Goal: Book appointment/travel/reservation

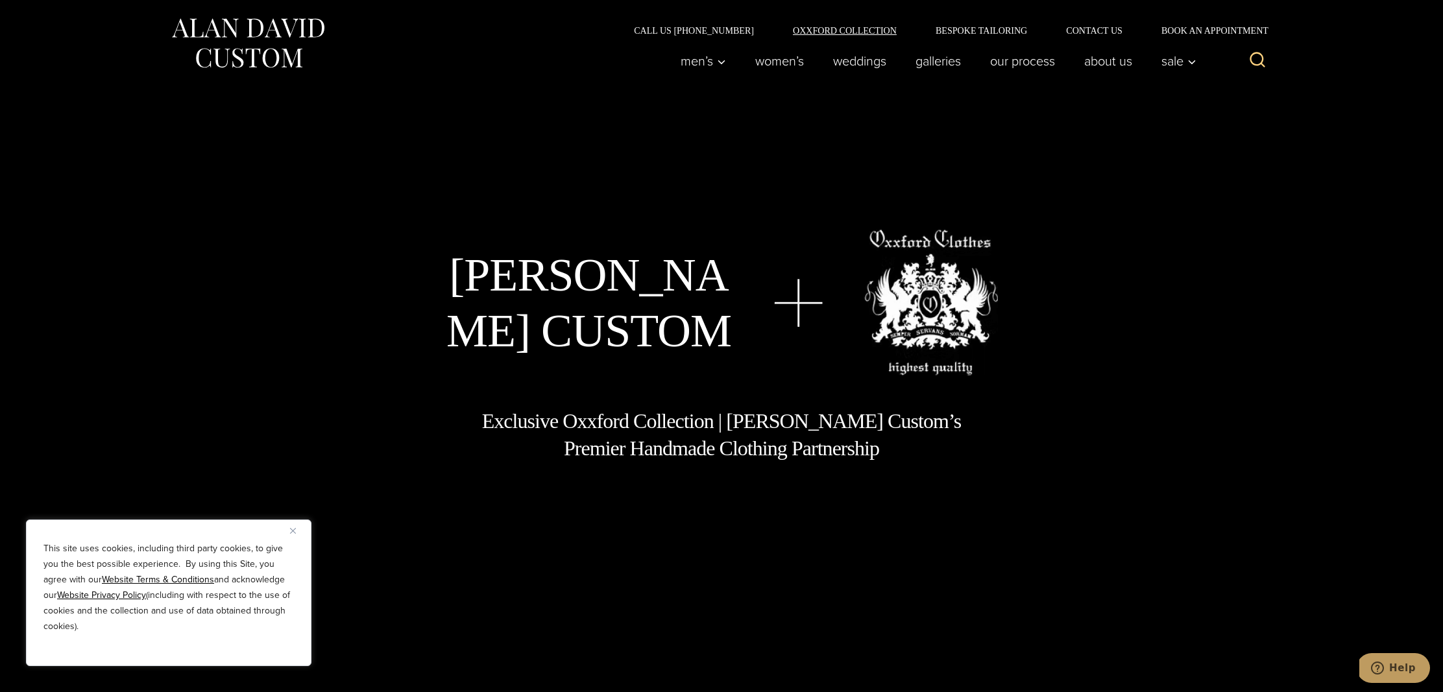
click at [814, 28] on link "Oxxford Collection" at bounding box center [844, 30] width 143 height 9
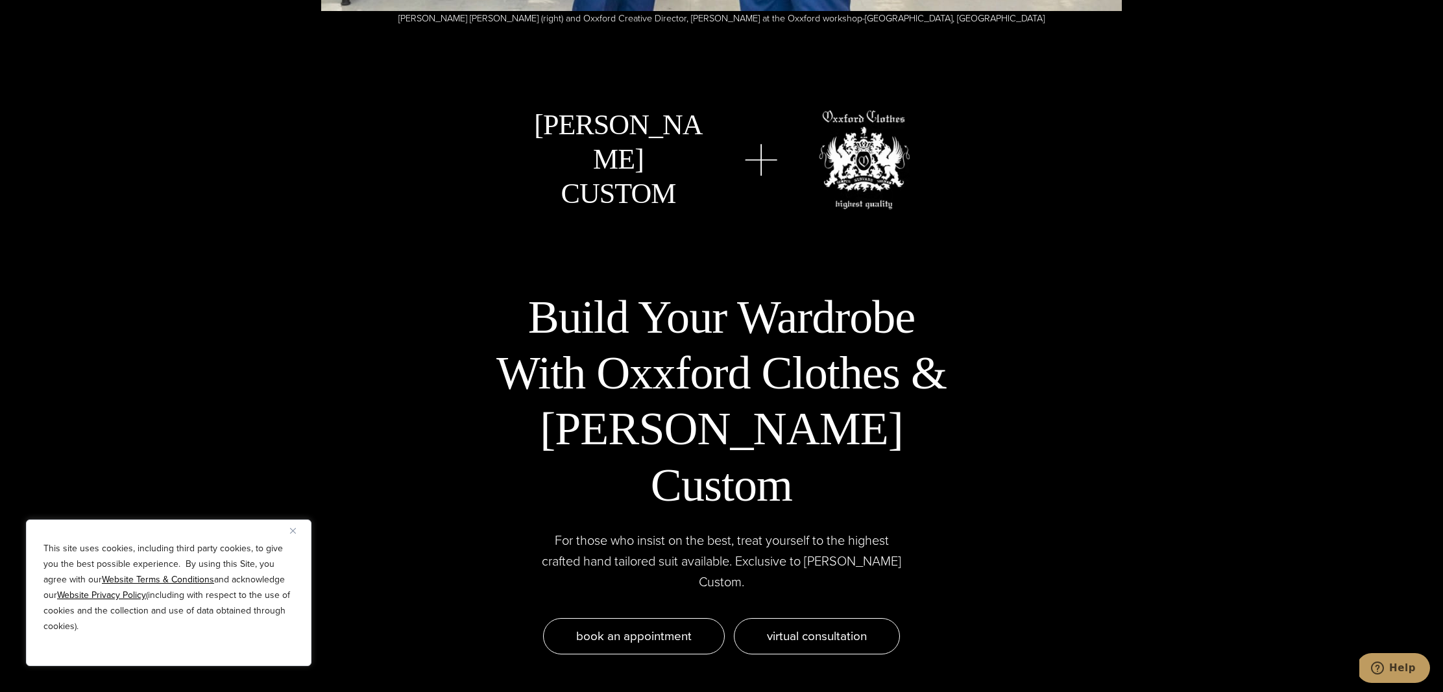
scroll to position [4096, 0]
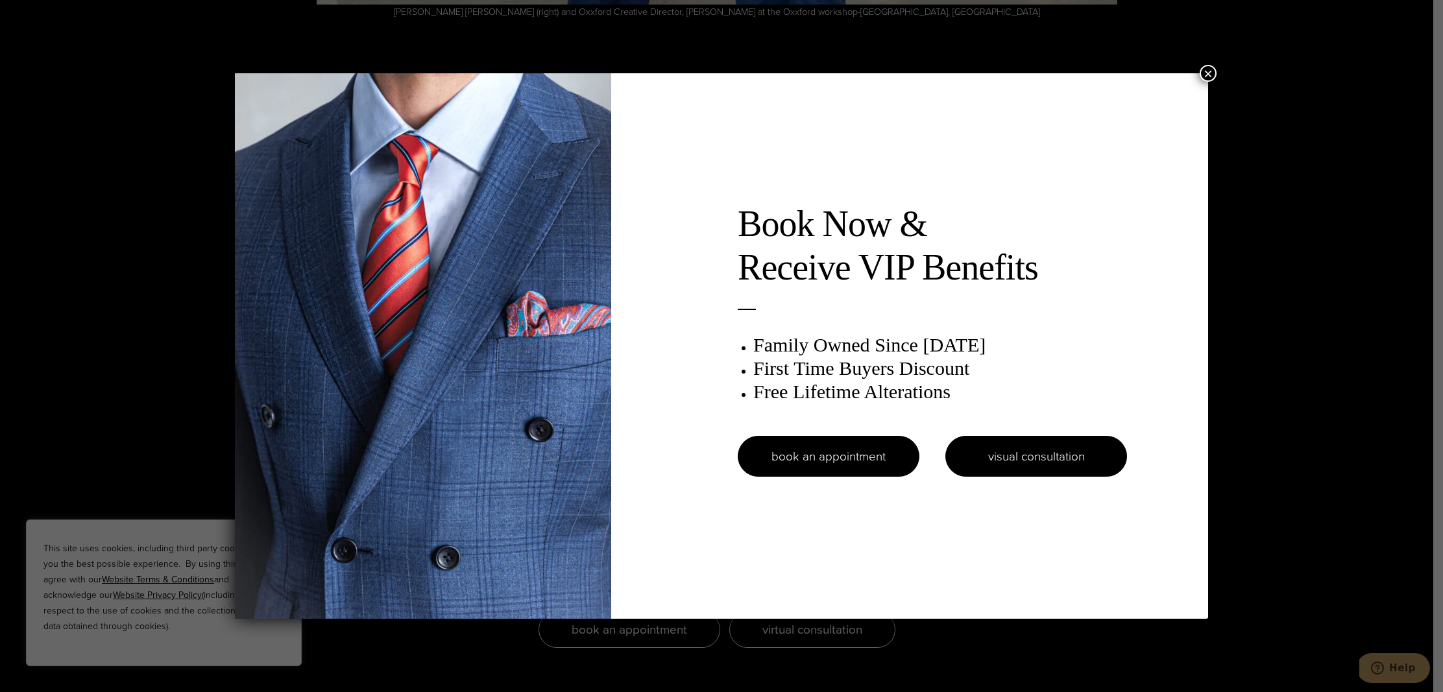
click at [1035, 459] on link "visual consultation" at bounding box center [1036, 456] width 182 height 41
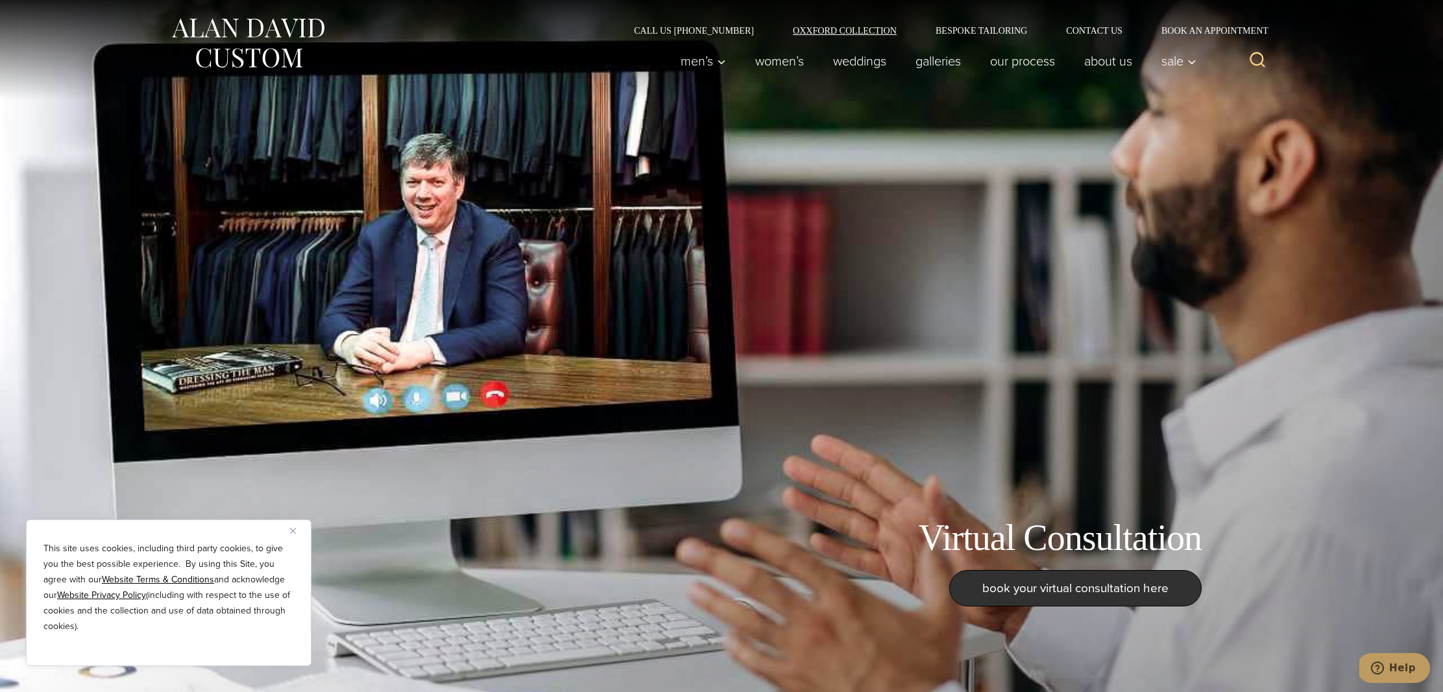
click at [841, 29] on link "Oxxford Collection" at bounding box center [844, 30] width 143 height 9
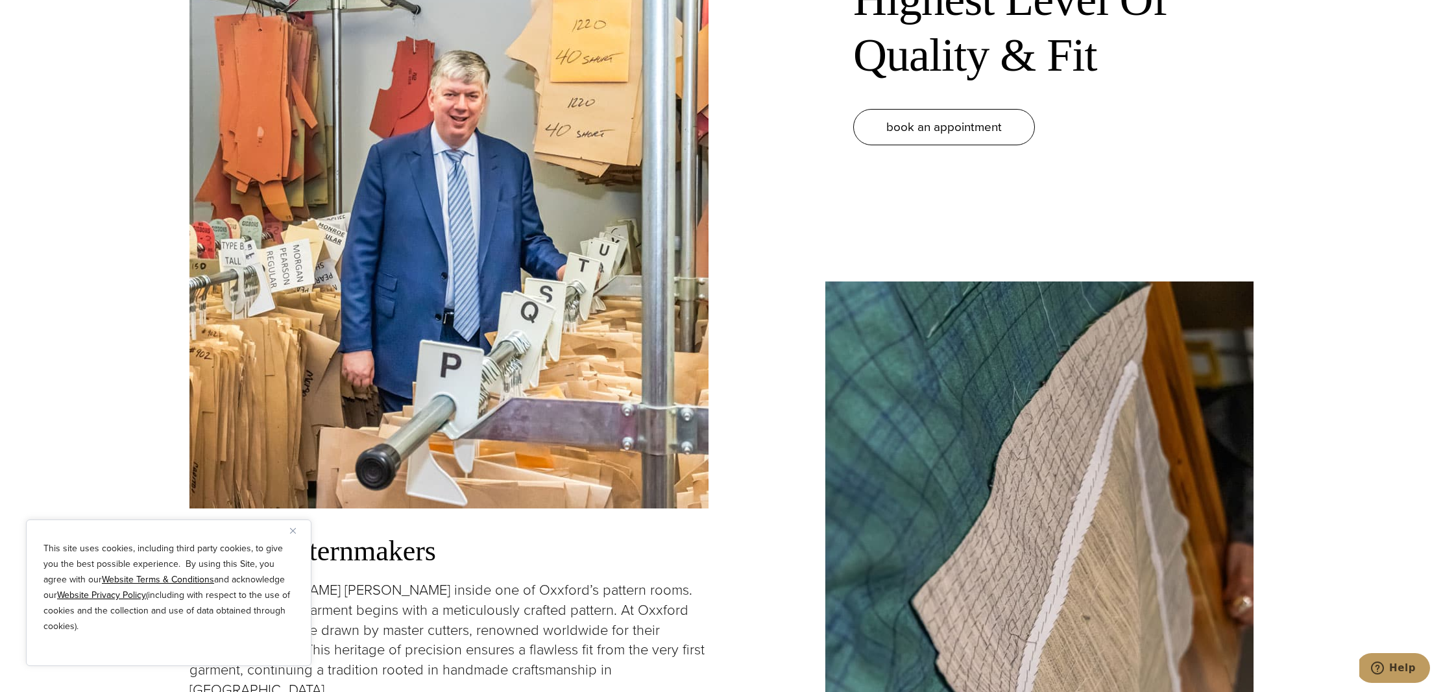
scroll to position [1451, 0]
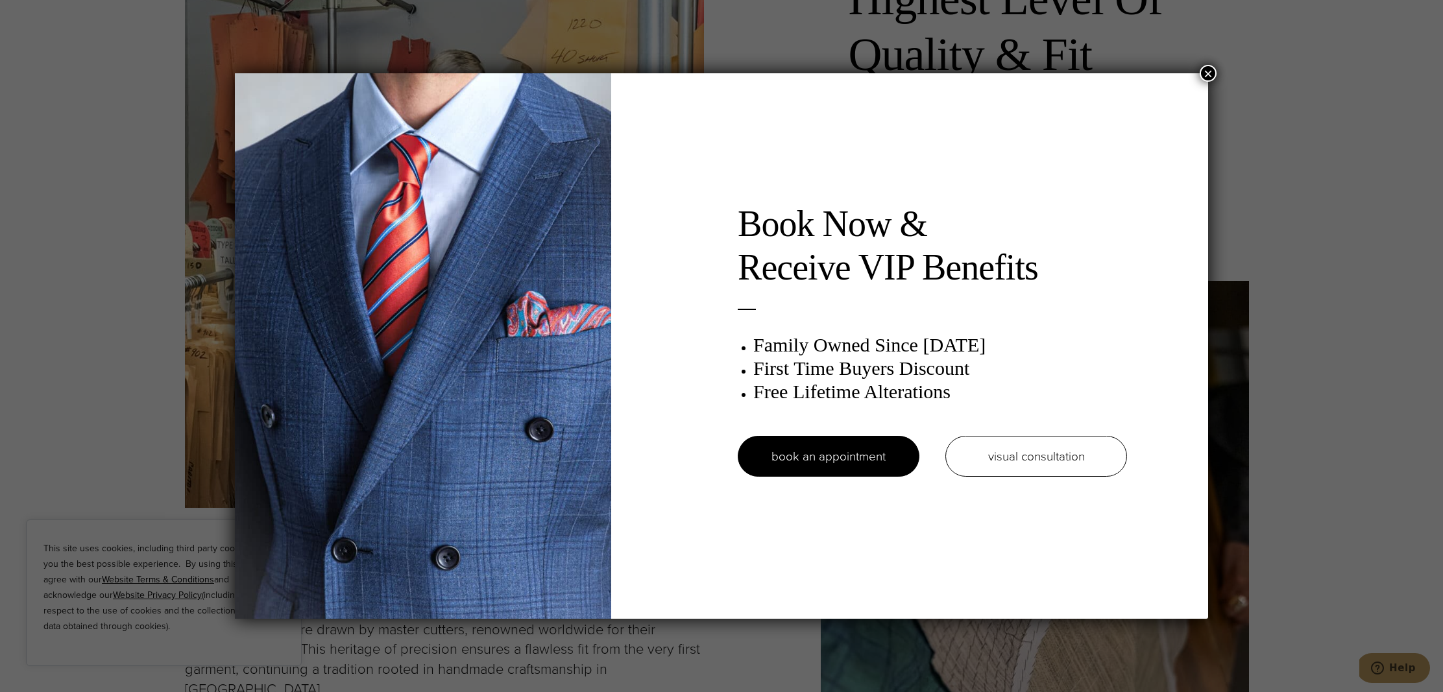
click at [1209, 71] on button "×" at bounding box center [1207, 73] width 17 height 17
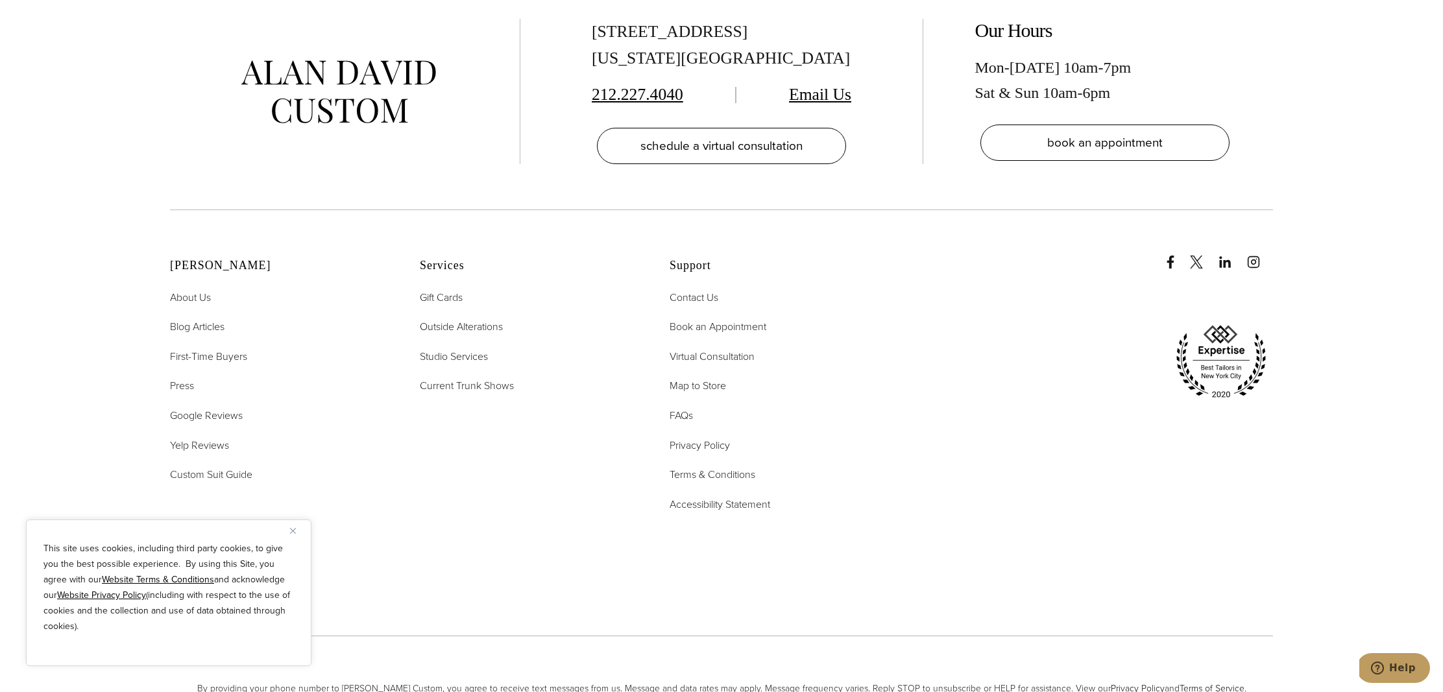
scroll to position [5654, 0]
